Goal: Task Accomplishment & Management: Complete application form

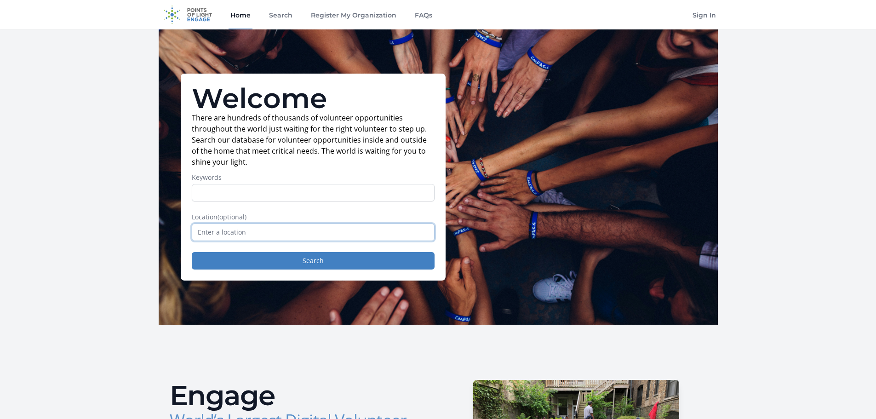
click at [234, 231] on input "text" at bounding box center [313, 231] width 243 height 17
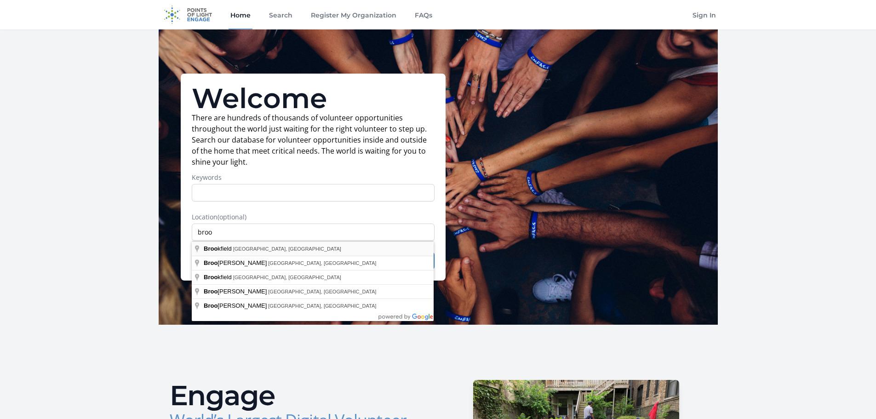
type input "[GEOGRAPHIC_DATA], [GEOGRAPHIC_DATA], [GEOGRAPHIC_DATA]"
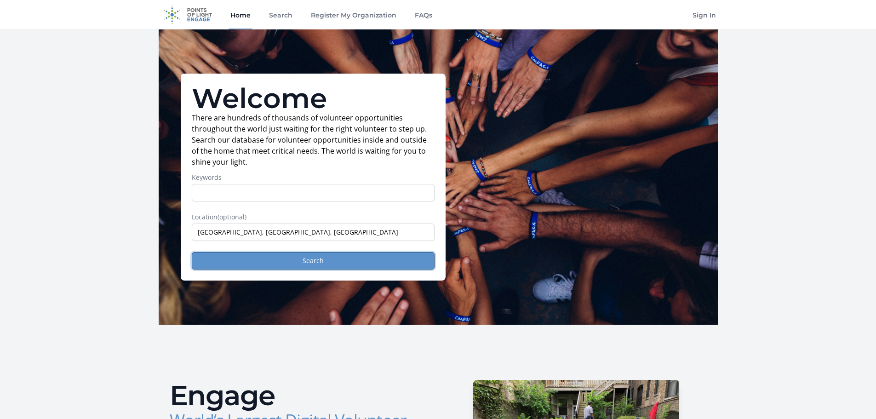
click at [270, 260] on button "Search" at bounding box center [313, 260] width 243 height 17
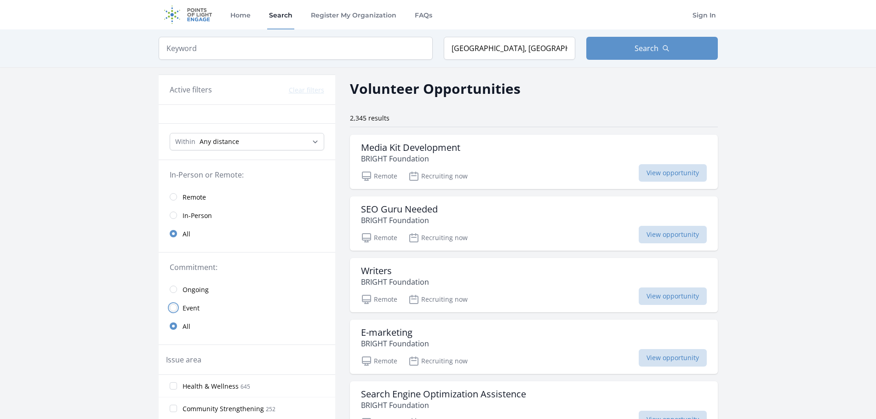
click at [176, 307] on input "radio" at bounding box center [173, 307] width 7 height 7
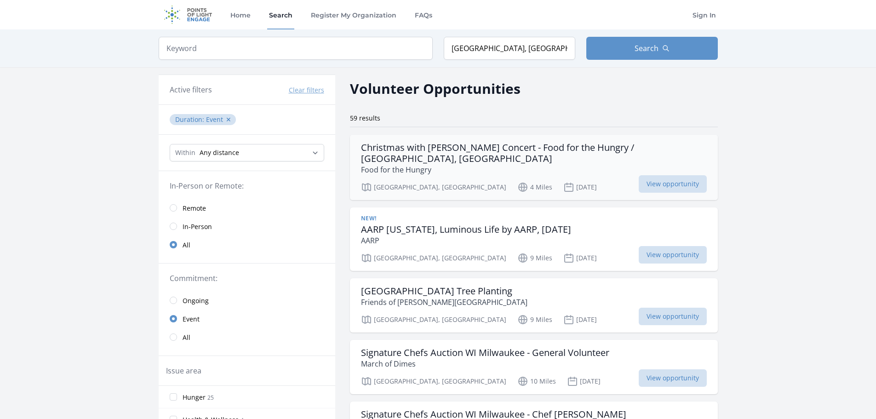
click at [480, 149] on h3 "Christmas with Chris Tomlin Concert - Food for the Hungry / Brookfield, WI" at bounding box center [534, 153] width 346 height 22
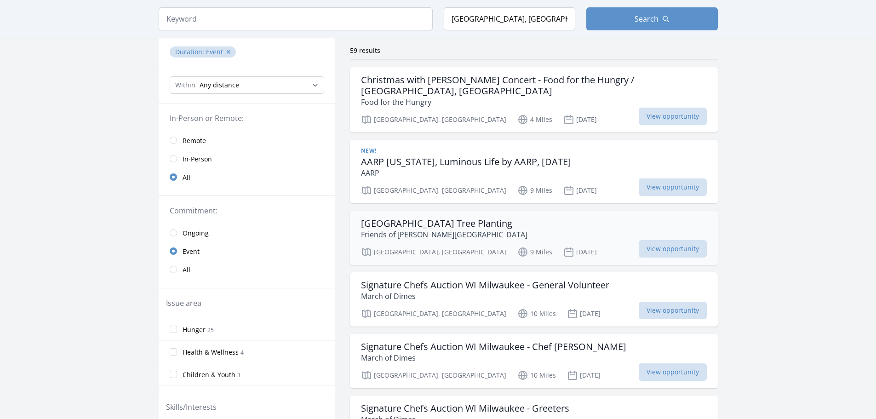
scroll to position [92, 0]
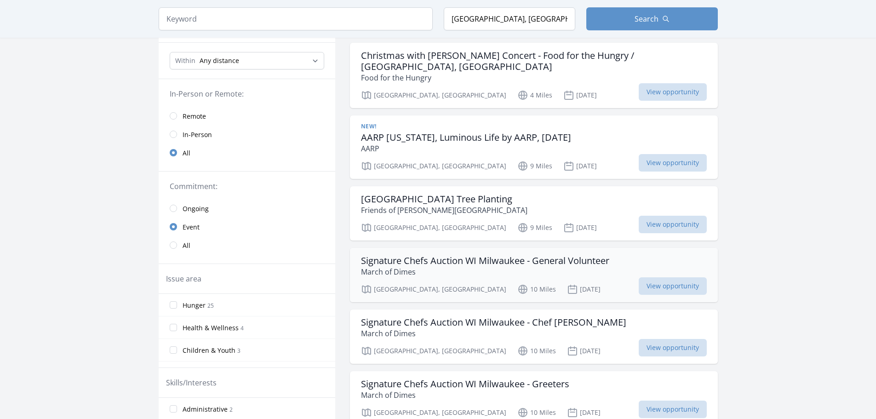
click at [570, 281] on div "Milwaukee, WI 10 Miles Nov 13th View opportunity" at bounding box center [534, 288] width 346 height 14
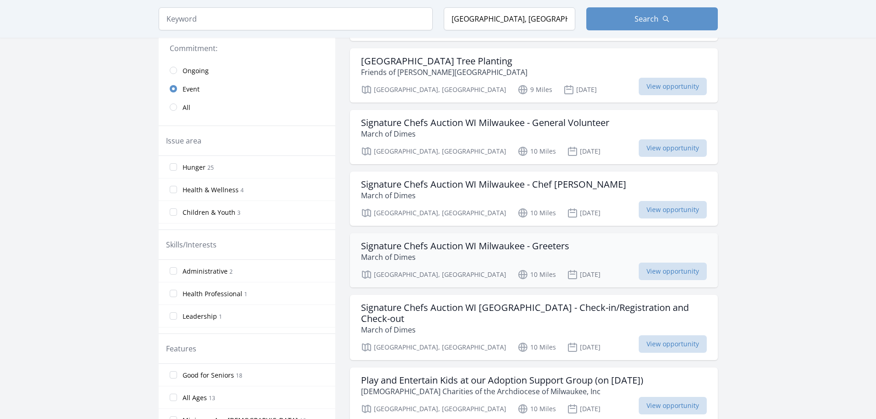
scroll to position [322, 0]
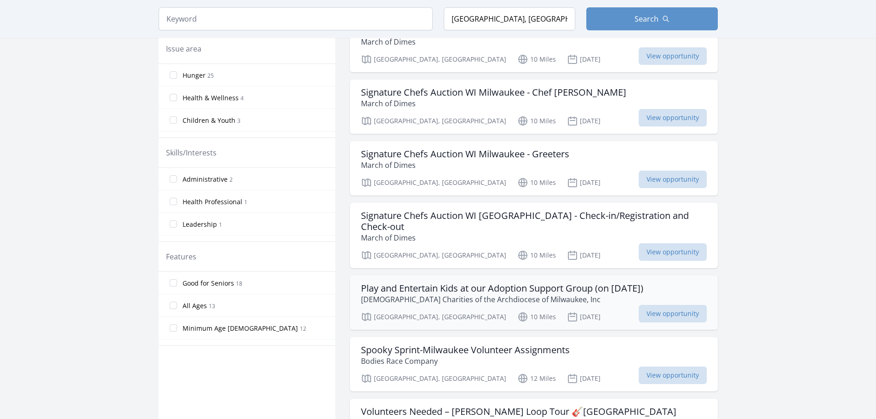
click at [586, 283] on div "Play and Entertain Kids at our Adoption Support Group (on November 18th) Cathol…" at bounding box center [534, 302] width 368 height 54
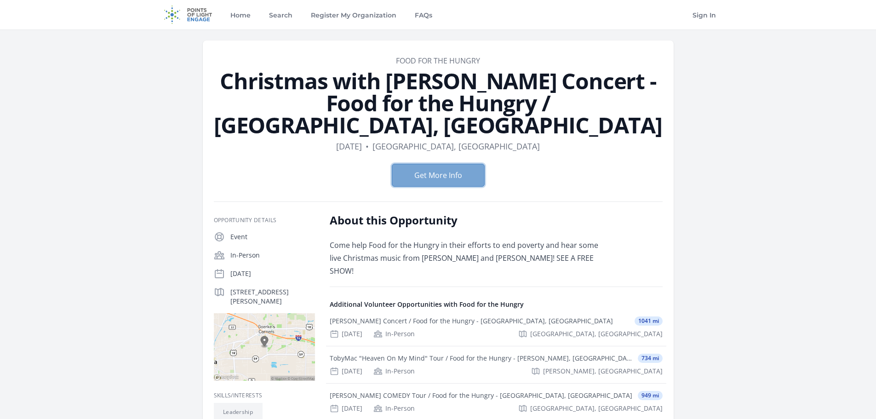
click at [450, 164] on button "Get More Info" at bounding box center [438, 175] width 93 height 23
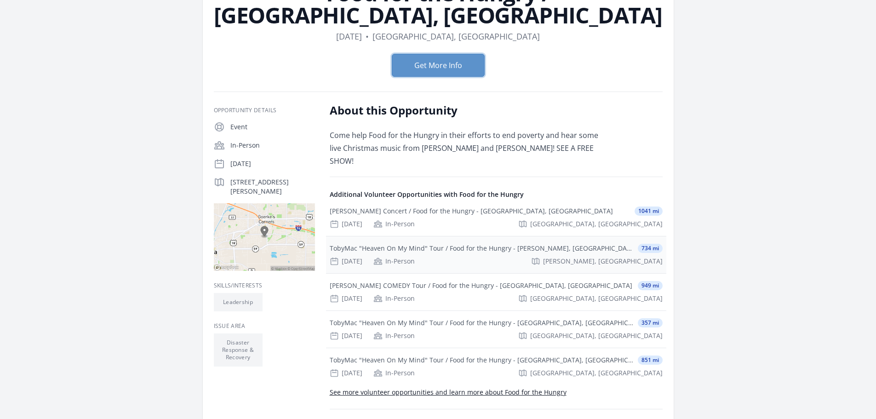
scroll to position [138, 0]
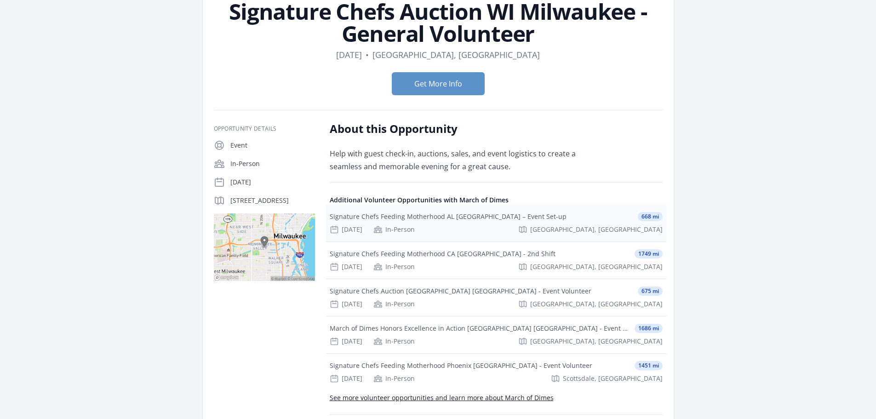
scroll to position [92, 0]
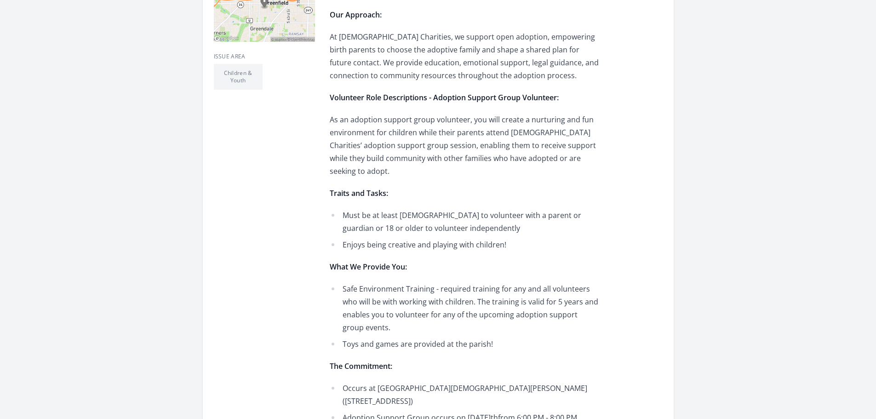
scroll to position [322, 0]
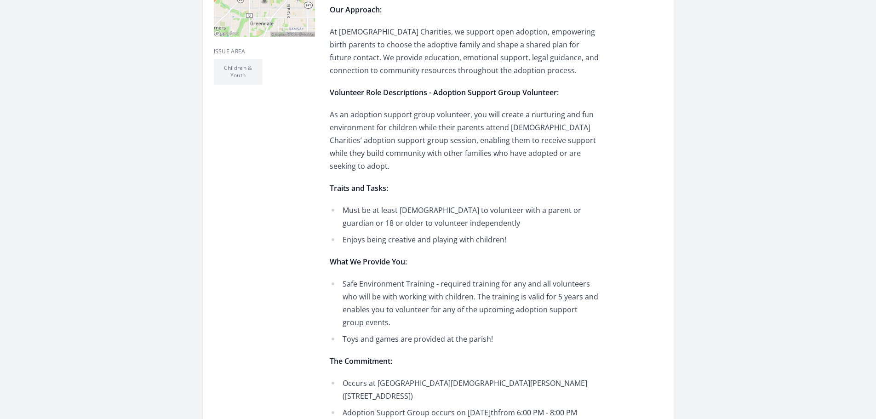
click at [504, 332] on li "Toys and games are provided at the parish!" at bounding box center [464, 338] width 269 height 13
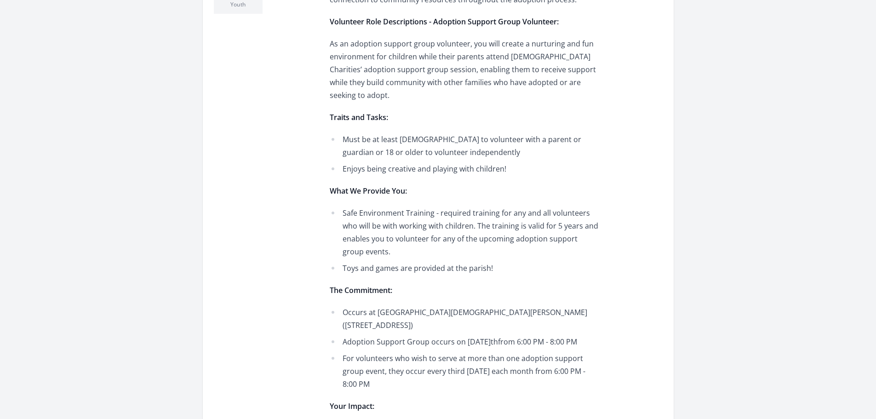
scroll to position [414, 0]
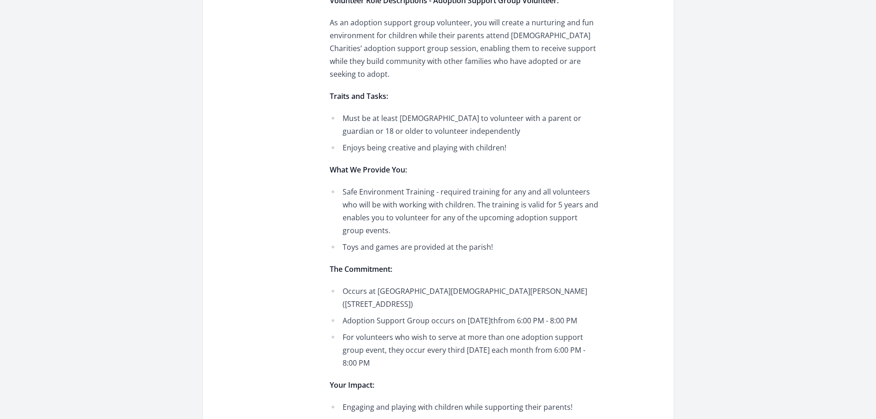
click at [396, 285] on li "Occurs at Our Lady of Lourdes Parish (3722 S 58th Street, Milwaukee, WI 53220)" at bounding box center [464, 298] width 269 height 26
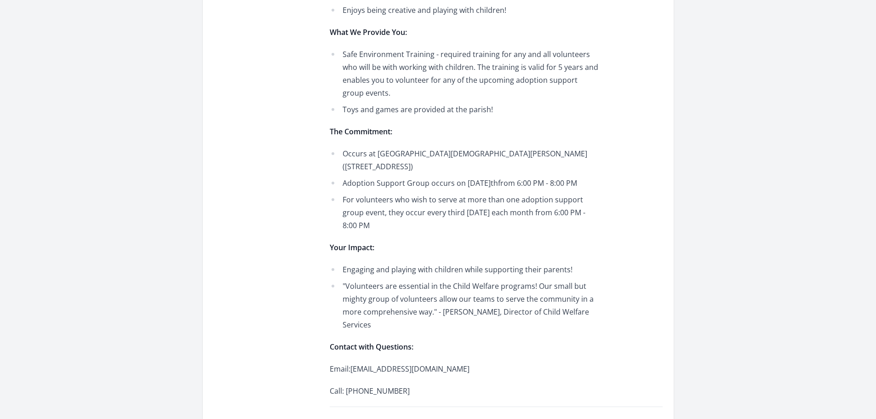
scroll to position [552, 0]
